Goal: Task Accomplishment & Management: Manage account settings

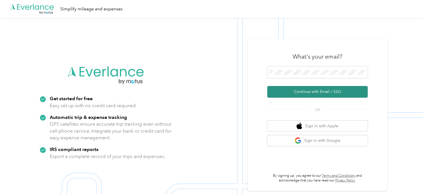
click at [307, 90] on button "Continue with Email / SSO" at bounding box center [317, 92] width 101 height 12
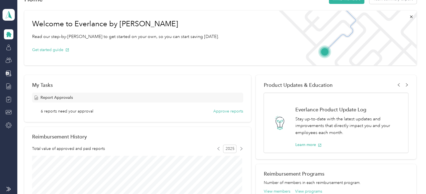
scroll to position [18, 0]
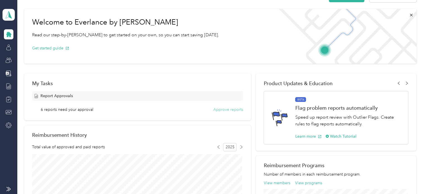
click at [226, 109] on button "Approve reports" at bounding box center [228, 110] width 30 height 6
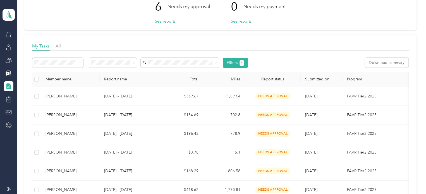
scroll to position [74, 0]
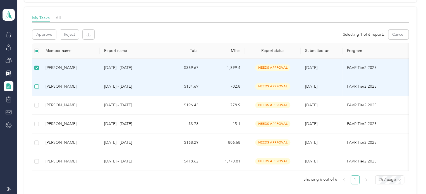
click at [36, 84] on label at bounding box center [36, 87] width 4 height 6
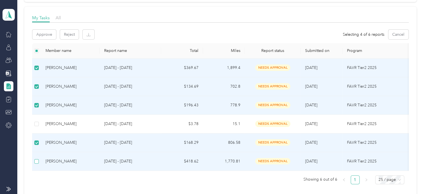
click at [38, 164] on label at bounding box center [36, 161] width 4 height 6
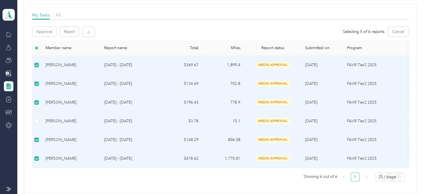
scroll to position [73, 0]
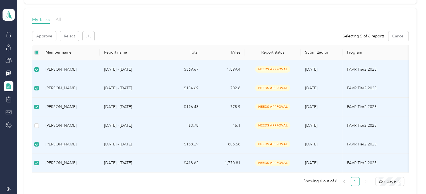
click at [152, 125] on p "[DATE] - [DATE]" at bounding box center [130, 126] width 53 height 6
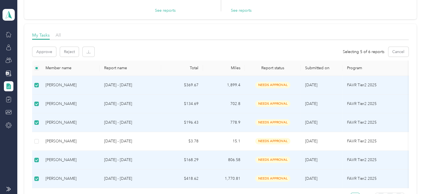
scroll to position [49, 0]
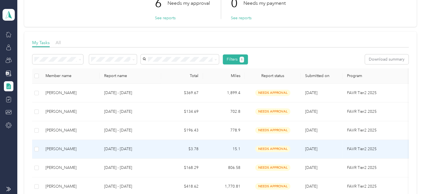
click at [145, 149] on p "[DATE] - [DATE]" at bounding box center [130, 149] width 53 height 6
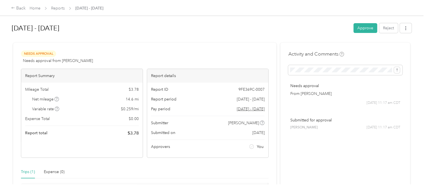
click at [10, 7] on div "Back Home Reports [DATE] - [DATE]" at bounding box center [213, 8] width 426 height 16
click at [13, 8] on icon at bounding box center [13, 8] width 4 height 4
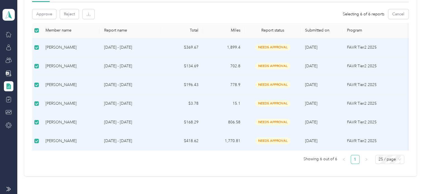
scroll to position [93, 0]
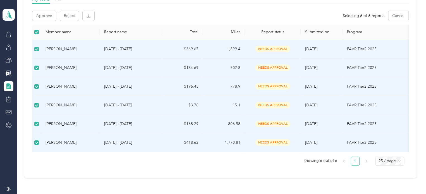
click at [39, 104] on td at bounding box center [36, 105] width 9 height 19
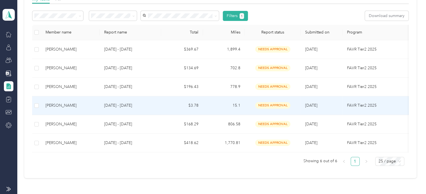
click at [60, 101] on td "[PERSON_NAME]" at bounding box center [70, 105] width 59 height 19
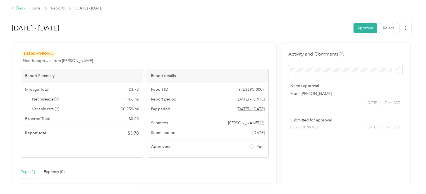
click at [19, 10] on div "Back" at bounding box center [18, 8] width 15 height 7
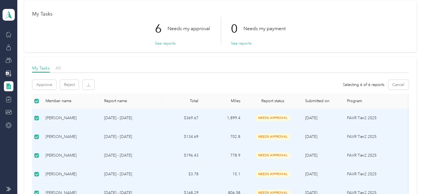
scroll to position [22, 0]
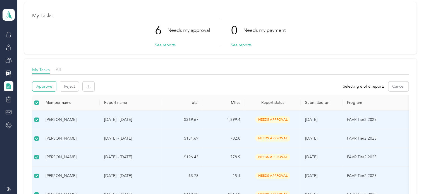
click at [49, 87] on button "Approve" at bounding box center [44, 87] width 24 height 10
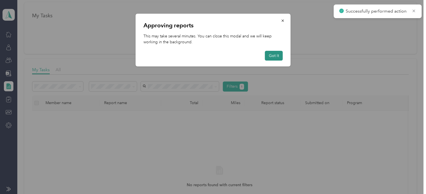
click at [271, 54] on button "Got it" at bounding box center [274, 56] width 18 height 10
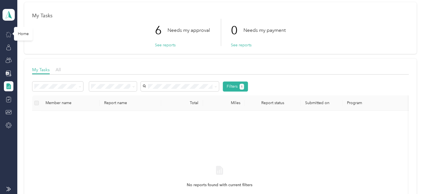
click at [8, 34] on icon at bounding box center [9, 34] width 6 height 6
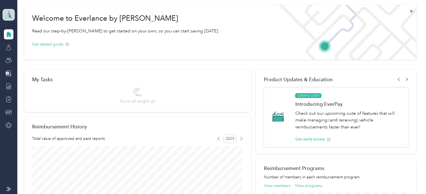
click at [6, 11] on icon at bounding box center [8, 15] width 8 height 8
